Goal: Task Accomplishment & Management: Complete application form

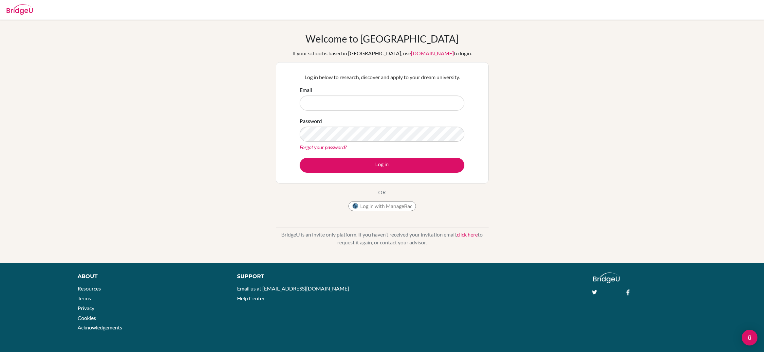
click at [343, 100] on input "Email" at bounding box center [382, 103] width 165 height 15
click at [315, 104] on input "digiogiovanni" at bounding box center [382, 103] width 165 height 15
click at [332, 104] on input "digiovanni" at bounding box center [382, 103] width 165 height 15
type input "[EMAIL_ADDRESS][DOMAIN_NAME]"
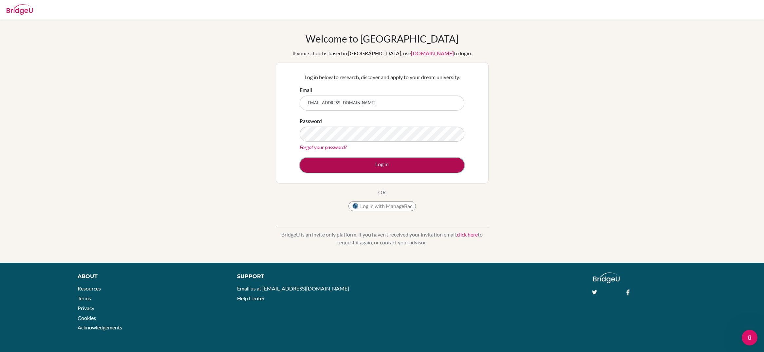
click at [434, 165] on button "Log in" at bounding box center [382, 165] width 165 height 15
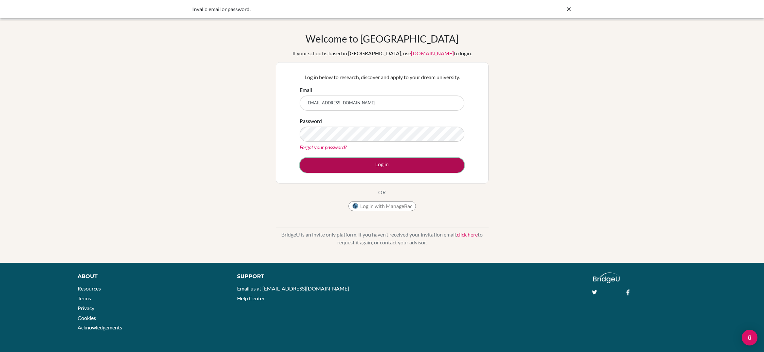
click at [370, 165] on button "Log in" at bounding box center [382, 165] width 165 height 15
